Goal: Task Accomplishment & Management: Manage account settings

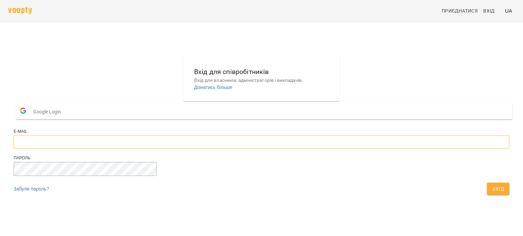
type input "**********"
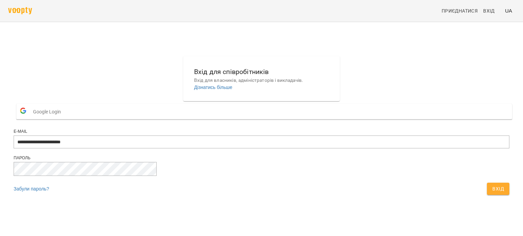
click at [492, 193] on span "Вхід" at bounding box center [498, 189] width 12 height 8
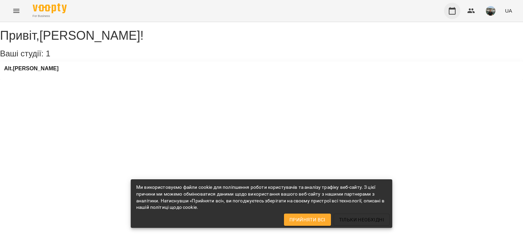
click at [453, 11] on icon "button" at bounding box center [452, 11] width 8 height 8
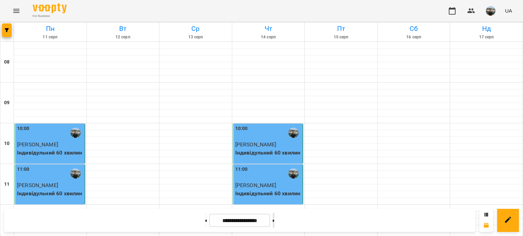
click at [274, 220] on icon at bounding box center [274, 221] width 2 height 3
type input "**********"
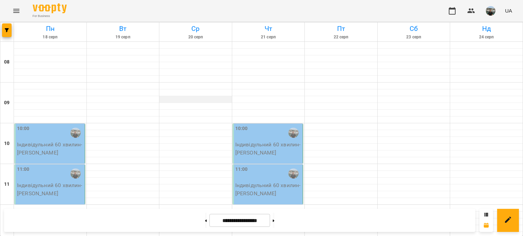
scroll to position [34, 0]
click at [45, 166] on div "11:00" at bounding box center [50, 174] width 66 height 16
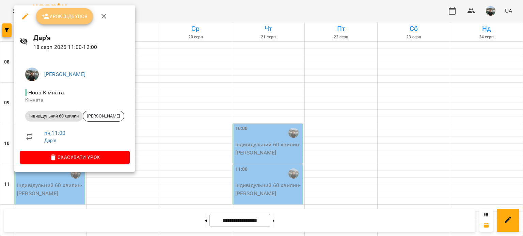
click at [67, 17] on span "Урок відбувся" at bounding box center [65, 16] width 46 height 8
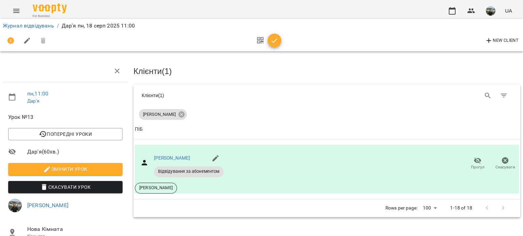
click at [274, 41] on icon "button" at bounding box center [275, 40] width 6 height 4
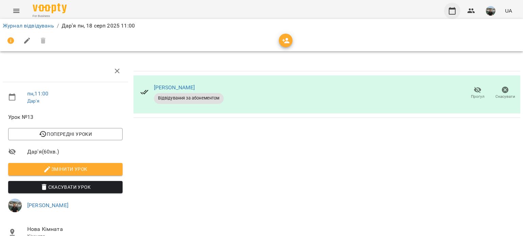
click at [453, 11] on icon "button" at bounding box center [452, 11] width 8 height 8
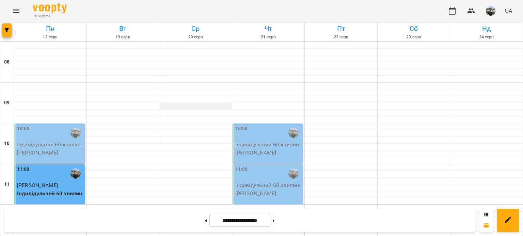
scroll to position [170, 0]
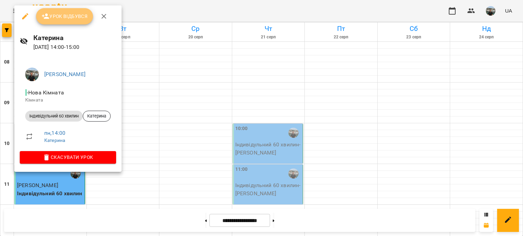
click at [60, 16] on span "Урок відбувся" at bounding box center [65, 16] width 46 height 8
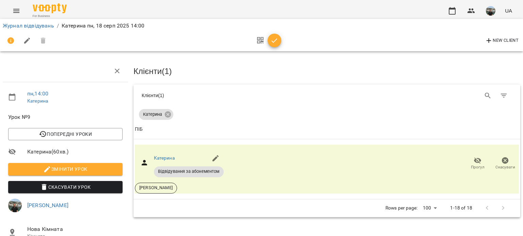
click at [275, 39] on icon "button" at bounding box center [274, 41] width 8 height 8
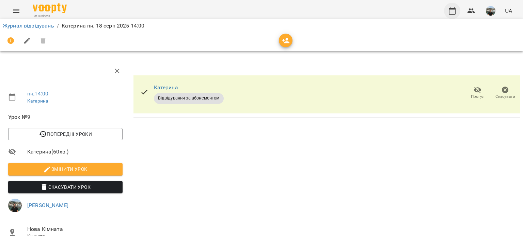
click at [453, 9] on icon "button" at bounding box center [451, 10] width 7 height 7
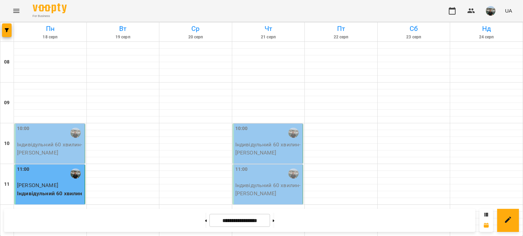
scroll to position [68, 0]
click at [48, 125] on div "10:00" at bounding box center [50, 133] width 66 height 16
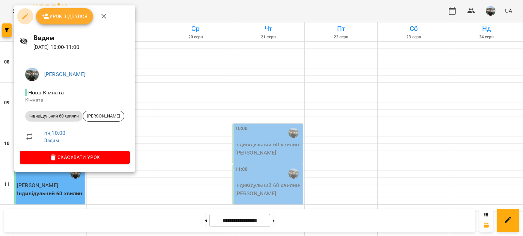
click at [26, 16] on icon "button" at bounding box center [25, 16] width 6 height 6
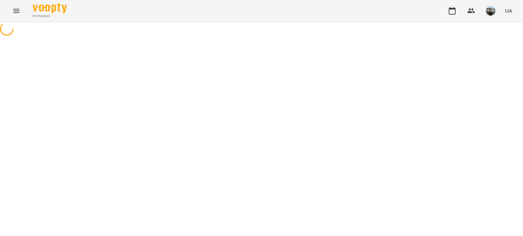
select select "**********"
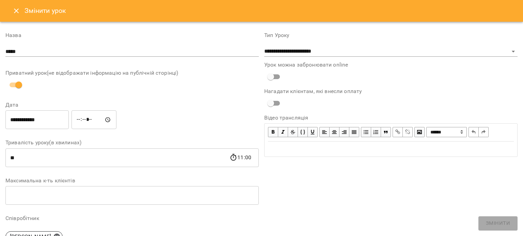
click at [16, 119] on input "**********" at bounding box center [36, 120] width 63 height 19
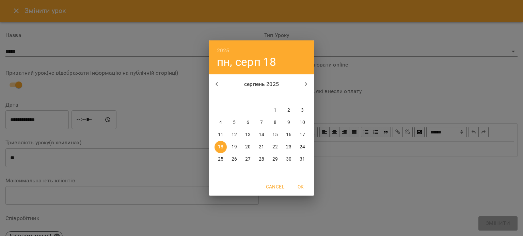
click at [235, 148] on p "19" at bounding box center [233, 147] width 5 height 7
type input "**********"
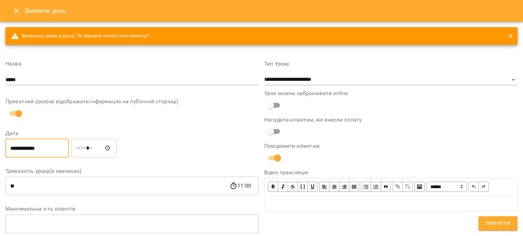
click at [502, 224] on span "Змінити" at bounding box center [498, 223] width 24 height 9
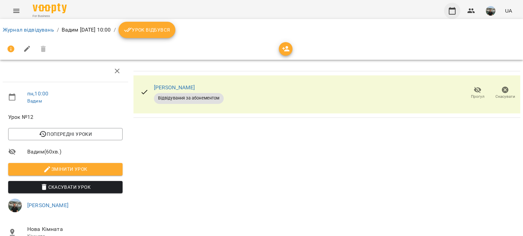
click at [453, 10] on icon "button" at bounding box center [452, 11] width 8 height 8
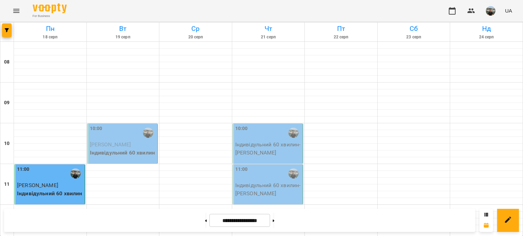
scroll to position [170, 0]
click at [492, 10] on img "button" at bounding box center [491, 11] width 10 height 10
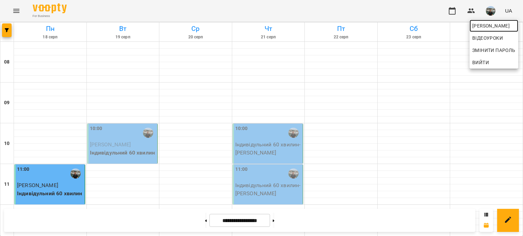
click at [480, 26] on span "[PERSON_NAME]" at bounding box center [493, 26] width 43 height 8
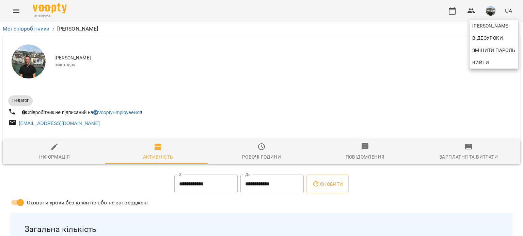
drag, startPoint x: 519, startPoint y: 36, endPoint x: 520, endPoint y: 50, distance: 13.6
click at [520, 50] on div at bounding box center [261, 118] width 523 height 236
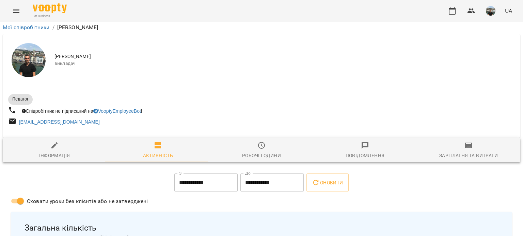
scroll to position [238, 0]
click at [489, 12] on img "button" at bounding box center [491, 11] width 10 height 10
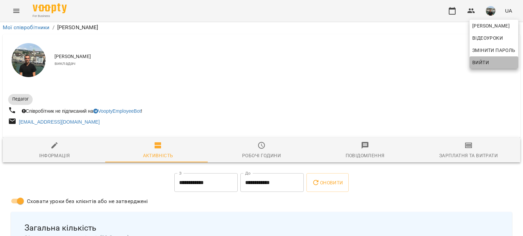
click at [484, 63] on span "Вийти" at bounding box center [480, 63] width 17 height 8
